Goal: Use online tool/utility: Utilize a website feature to perform a specific function

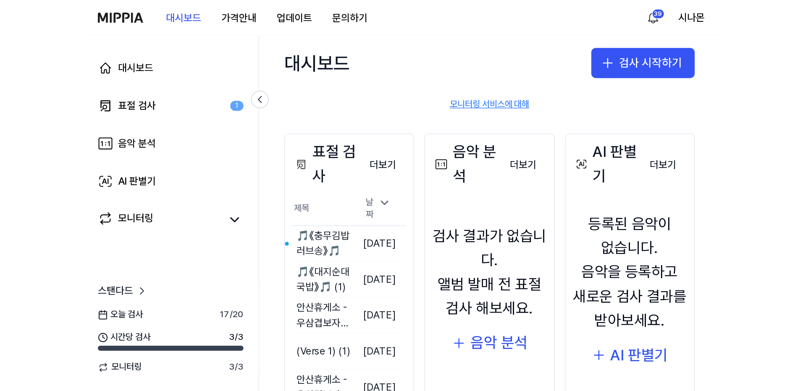
scroll to position [42, 0]
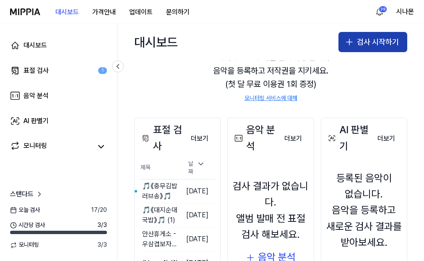
click at [369, 44] on button "검사 시작하기" at bounding box center [373, 42] width 69 height 20
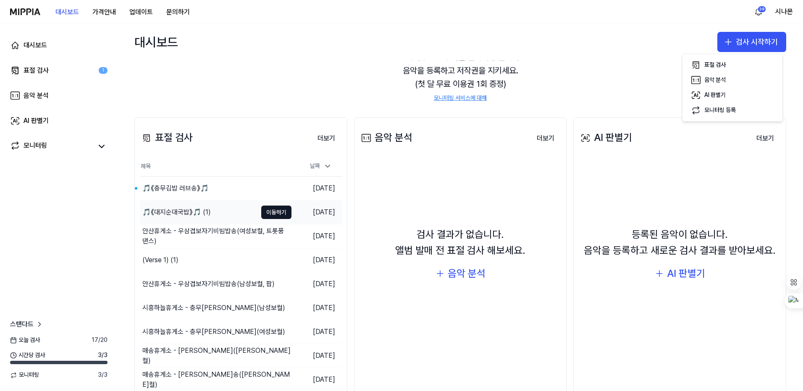
click at [175, 213] on div "🎵《대지순대국밥》🎵 (1)" at bounding box center [176, 212] width 68 height 10
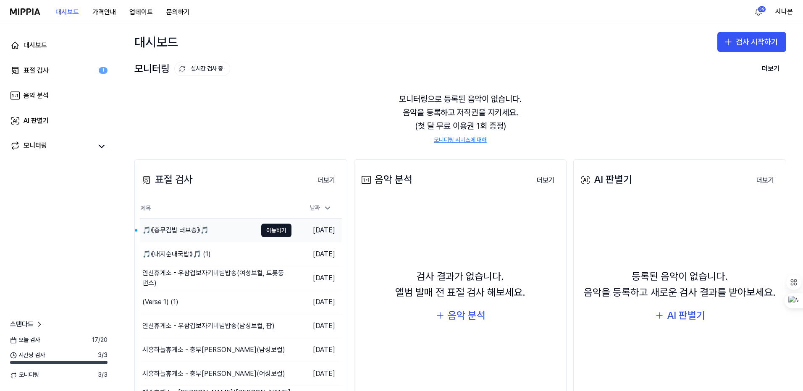
click at [164, 230] on div "🎵《충무김밥 러브송》🎵" at bounding box center [175, 230] width 66 height 10
click at [167, 250] on div "🎵《대지순대국밥》🎵 (1)" at bounding box center [176, 254] width 68 height 10
click at [424, 35] on button "검사 시작하기" at bounding box center [751, 42] width 69 height 20
click at [424, 64] on div "표절 검사" at bounding box center [714, 65] width 21 height 8
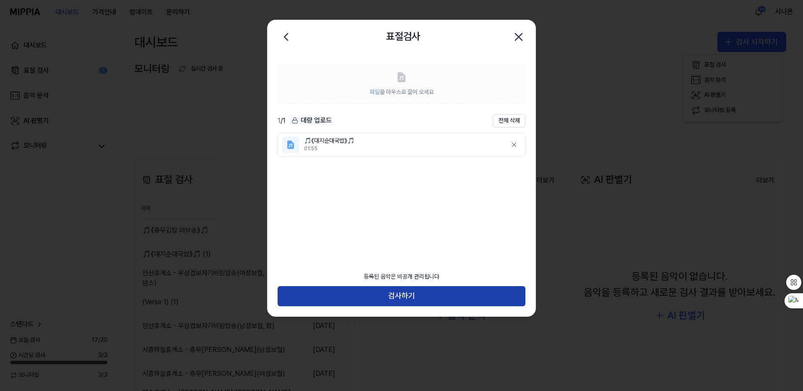
click at [402, 260] on button "검사하기" at bounding box center [401, 296] width 248 height 20
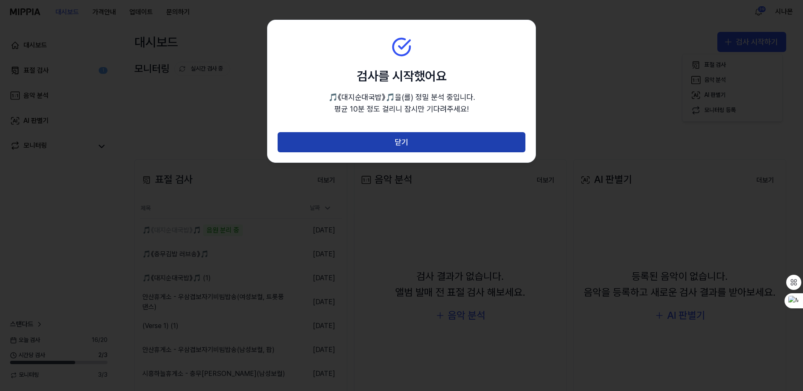
click at [416, 140] on button "닫기" at bounding box center [401, 142] width 248 height 20
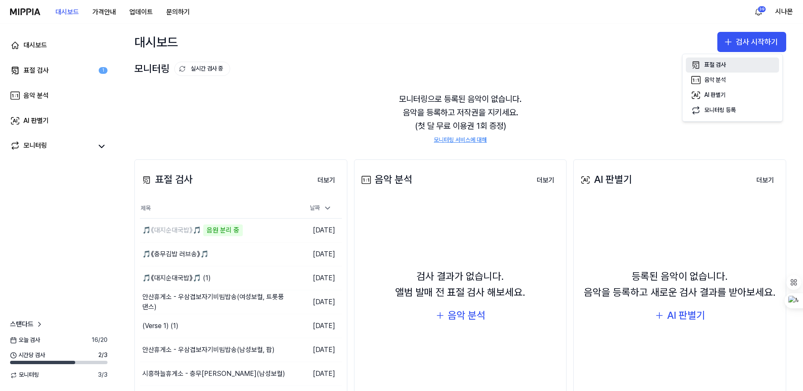
click at [424, 64] on div "표절 검사" at bounding box center [714, 65] width 21 height 8
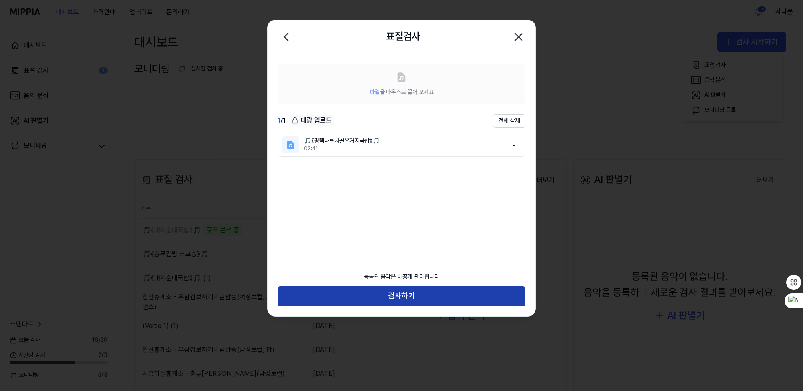
click at [372, 260] on button "검사하기" at bounding box center [401, 296] width 248 height 20
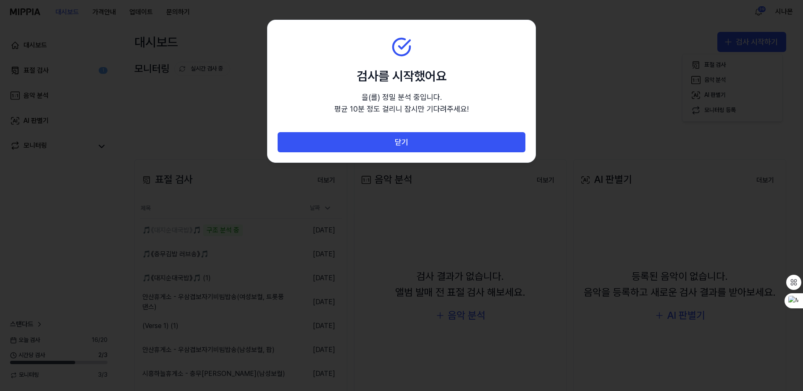
click at [372, 260] on div at bounding box center [401, 195] width 803 height 391
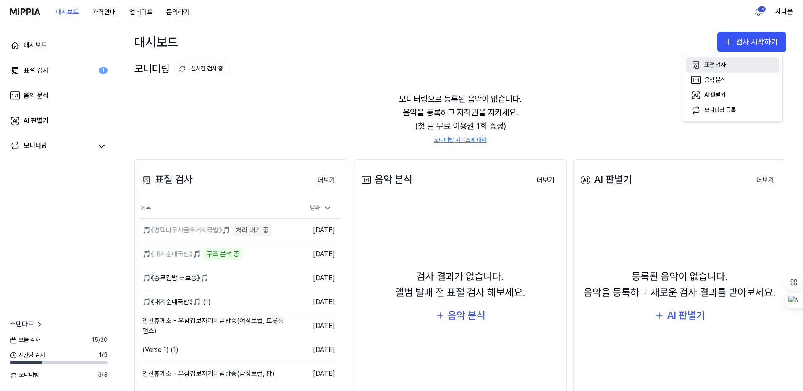
click at [424, 63] on icon "button" at bounding box center [696, 65] width 6 height 7
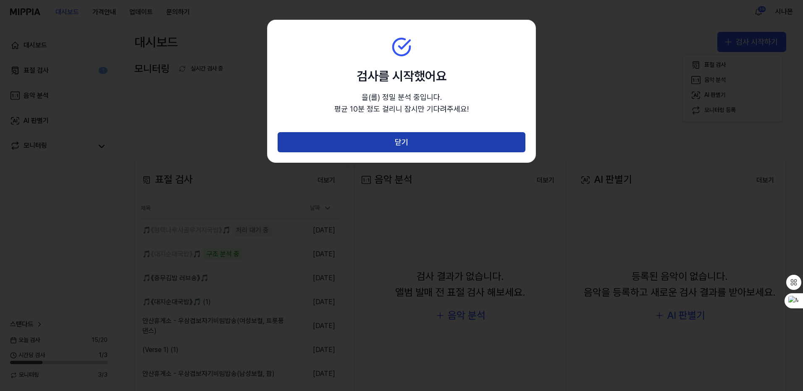
click at [391, 139] on button "닫기" at bounding box center [401, 142] width 248 height 20
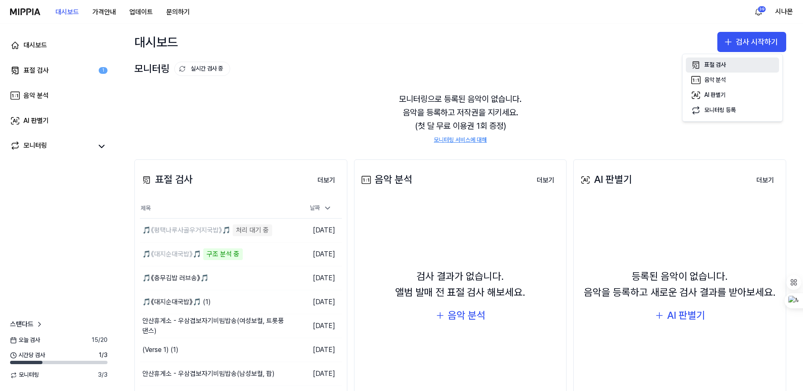
click at [424, 67] on div "표절 검사" at bounding box center [714, 65] width 21 height 8
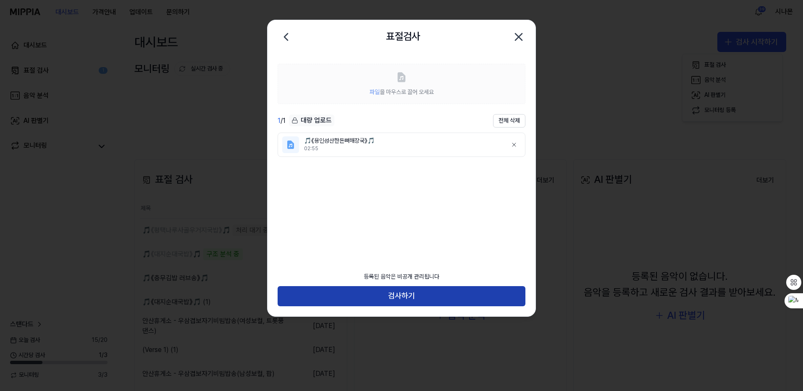
click at [388, 260] on button "검사하기" at bounding box center [401, 296] width 248 height 20
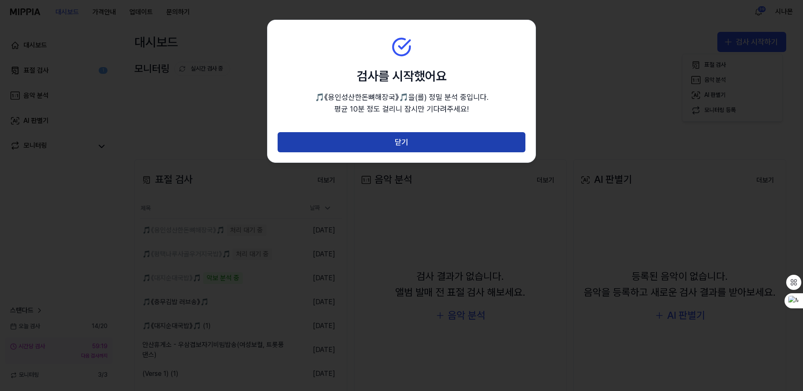
click at [402, 144] on button "닫기" at bounding box center [401, 142] width 248 height 20
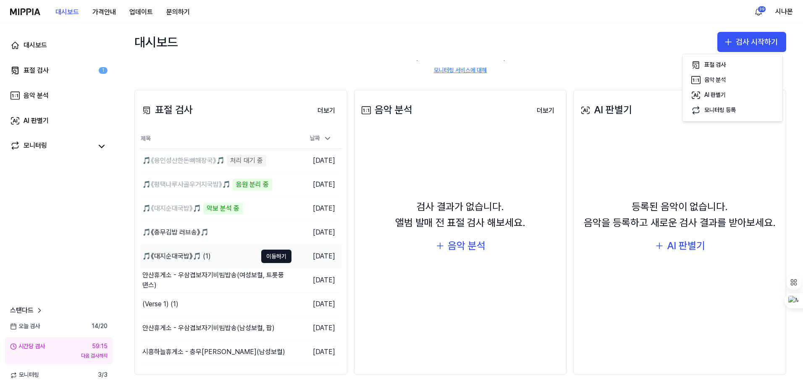
scroll to position [70, 0]
